Goal: Task Accomplishment & Management: Complete application form

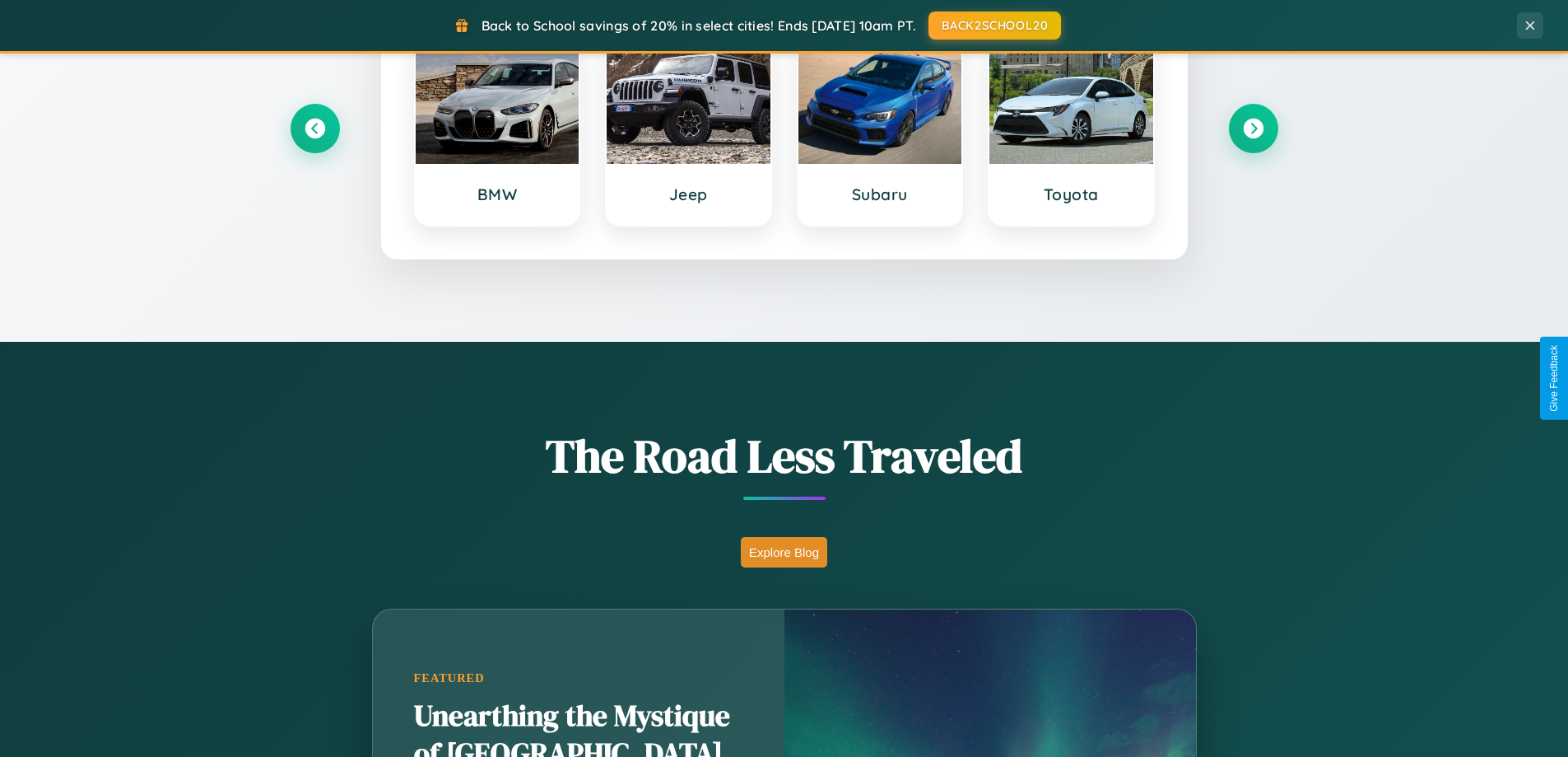
scroll to position [1133, 0]
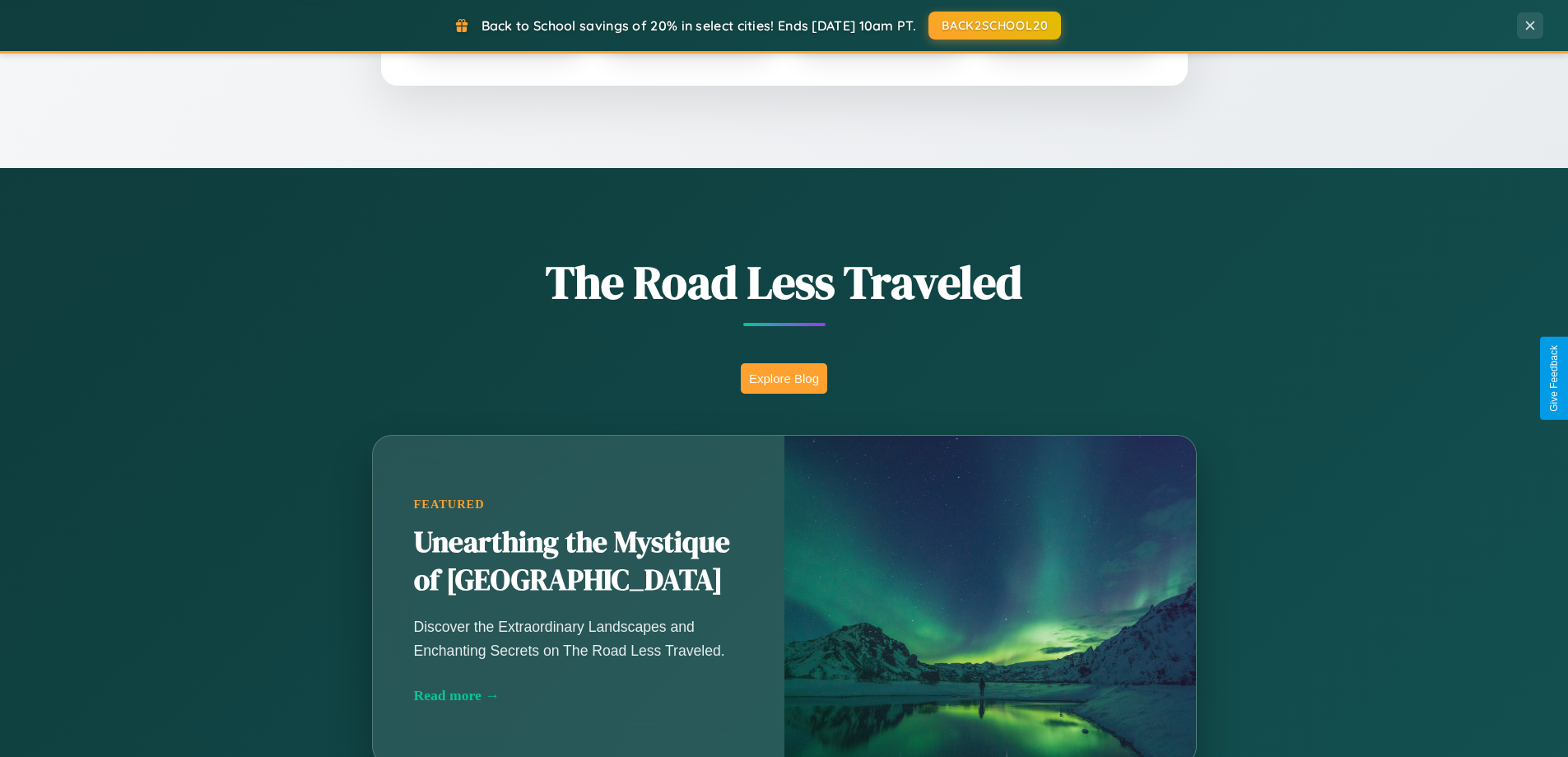
click at [784, 378] on button "Explore Blog" at bounding box center [784, 379] width 87 height 31
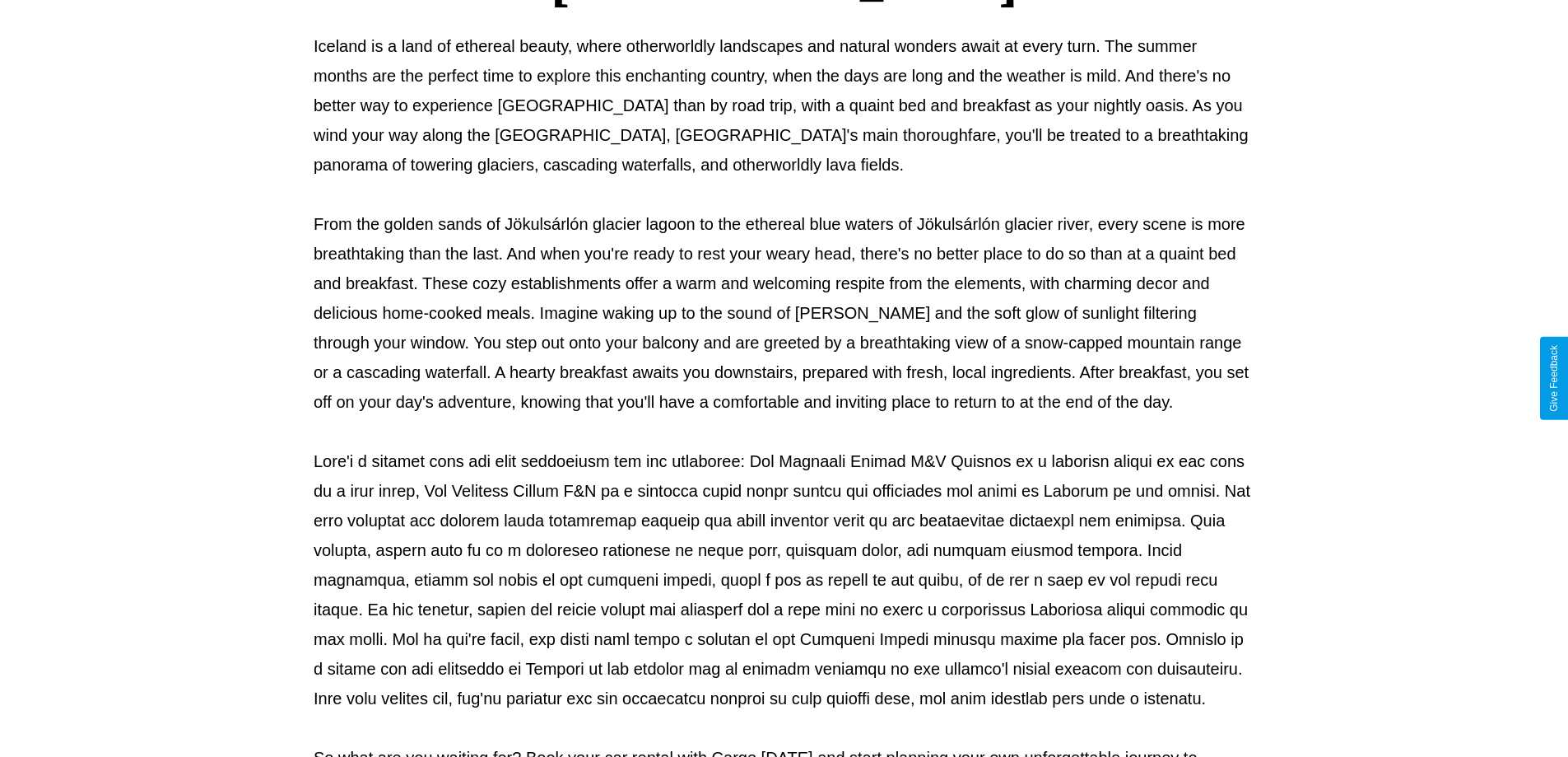
scroll to position [532, 0]
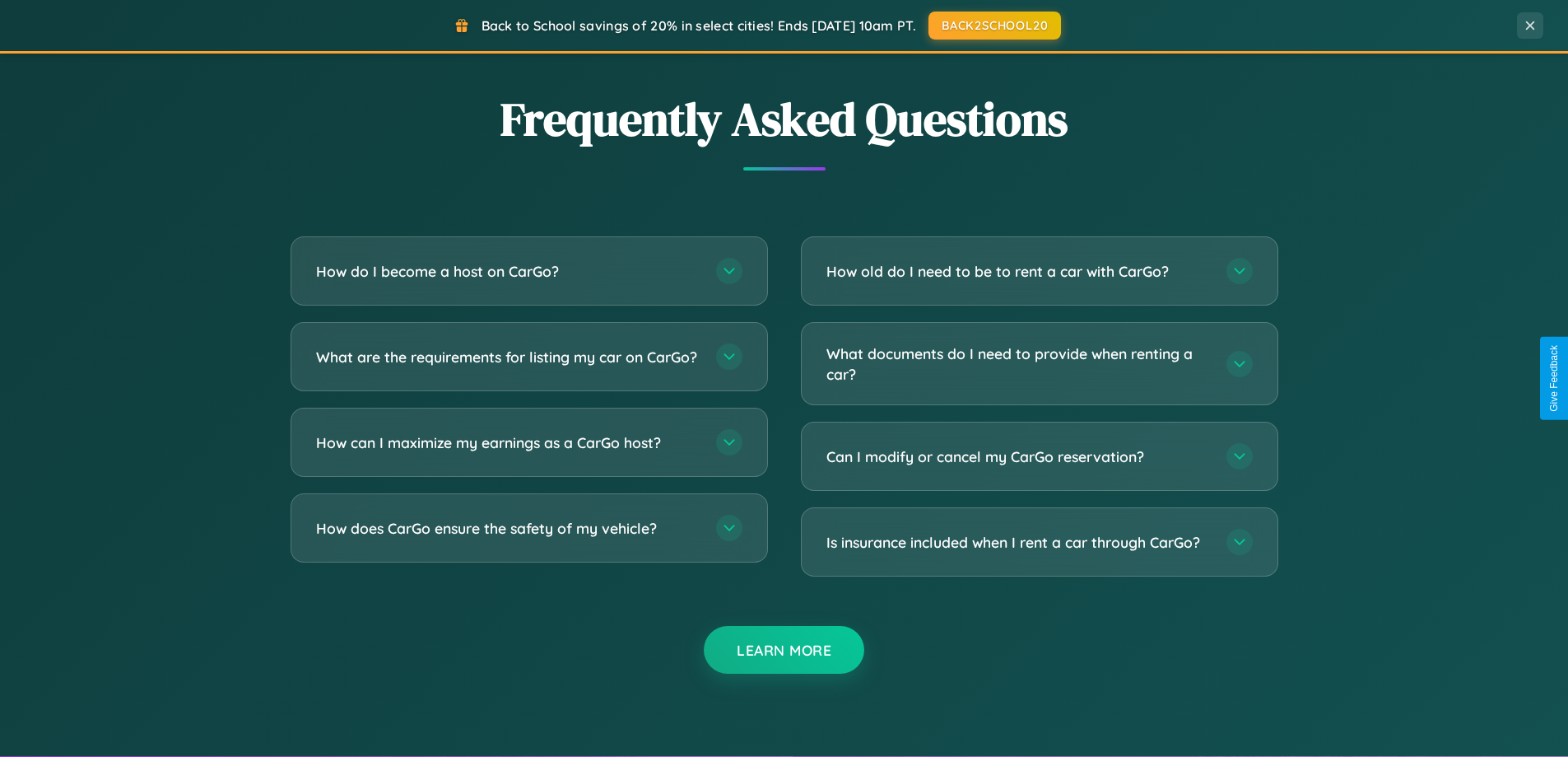
scroll to position [3169, 0]
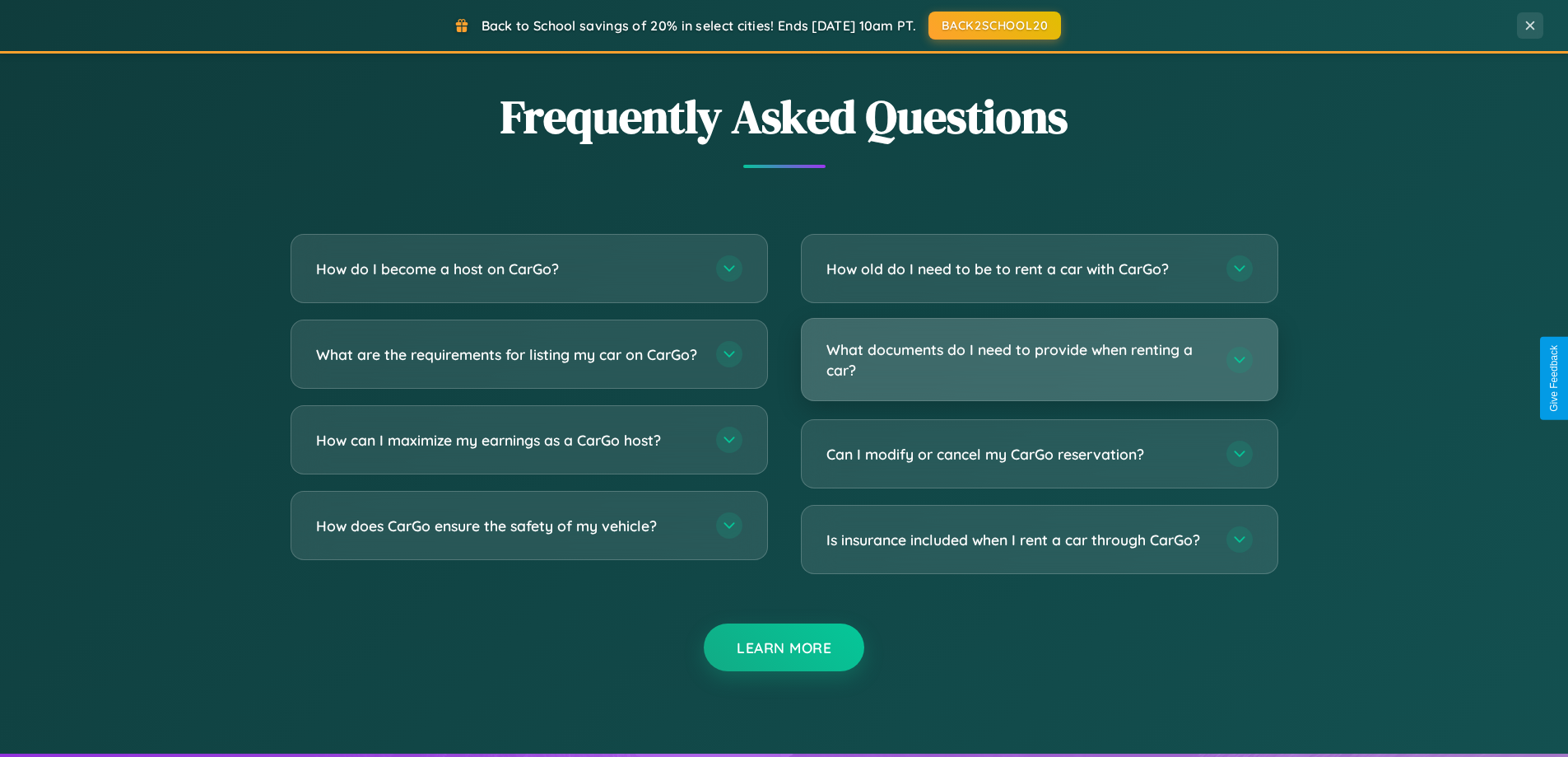
click at [1039, 359] on h3 "What documents do I need to provide when renting a car?" at bounding box center [1018, 360] width 384 height 41
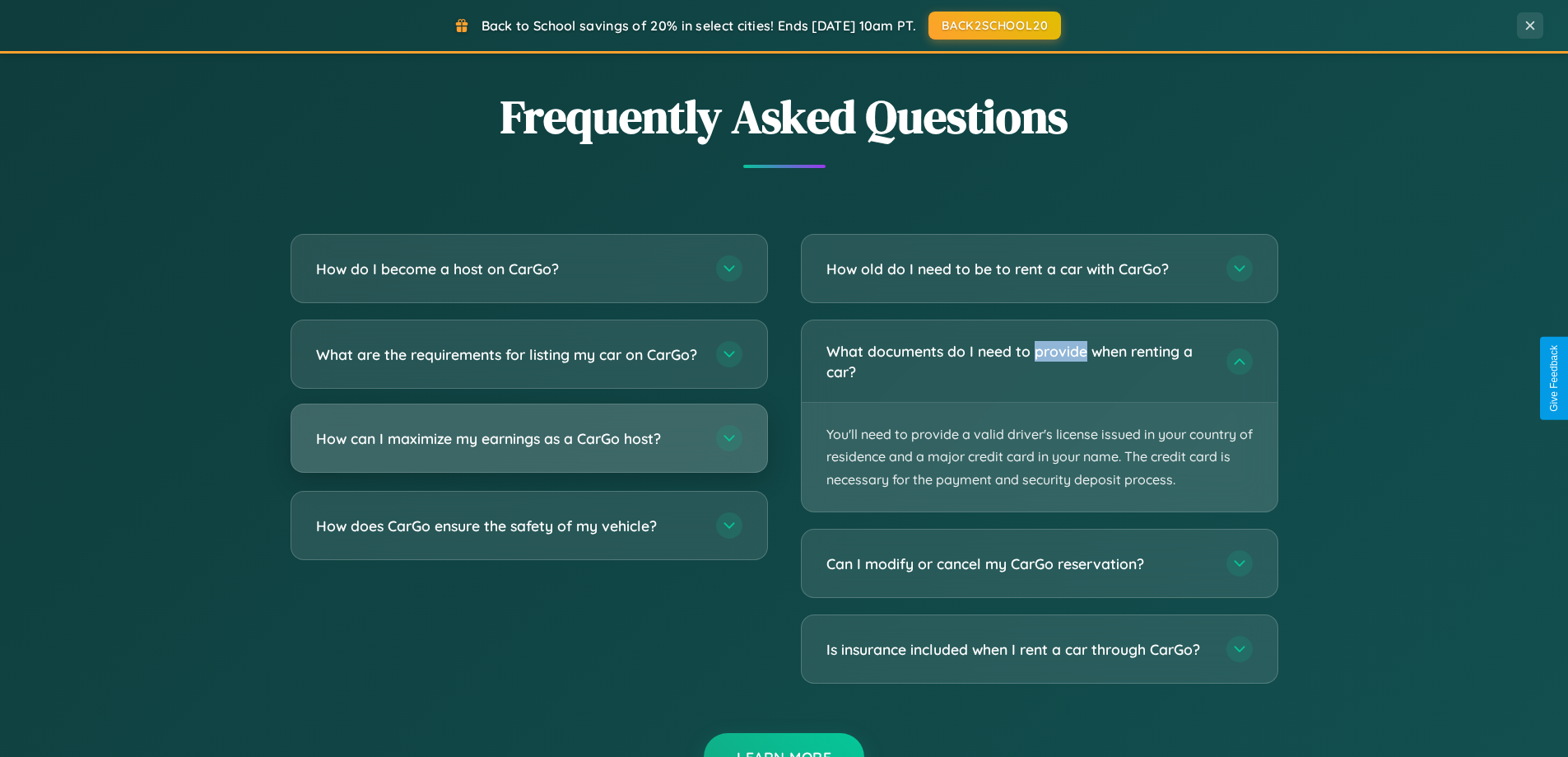
click at [528, 448] on h3 "How can I maximize my earnings as a CarGo host?" at bounding box center [508, 438] width 384 height 20
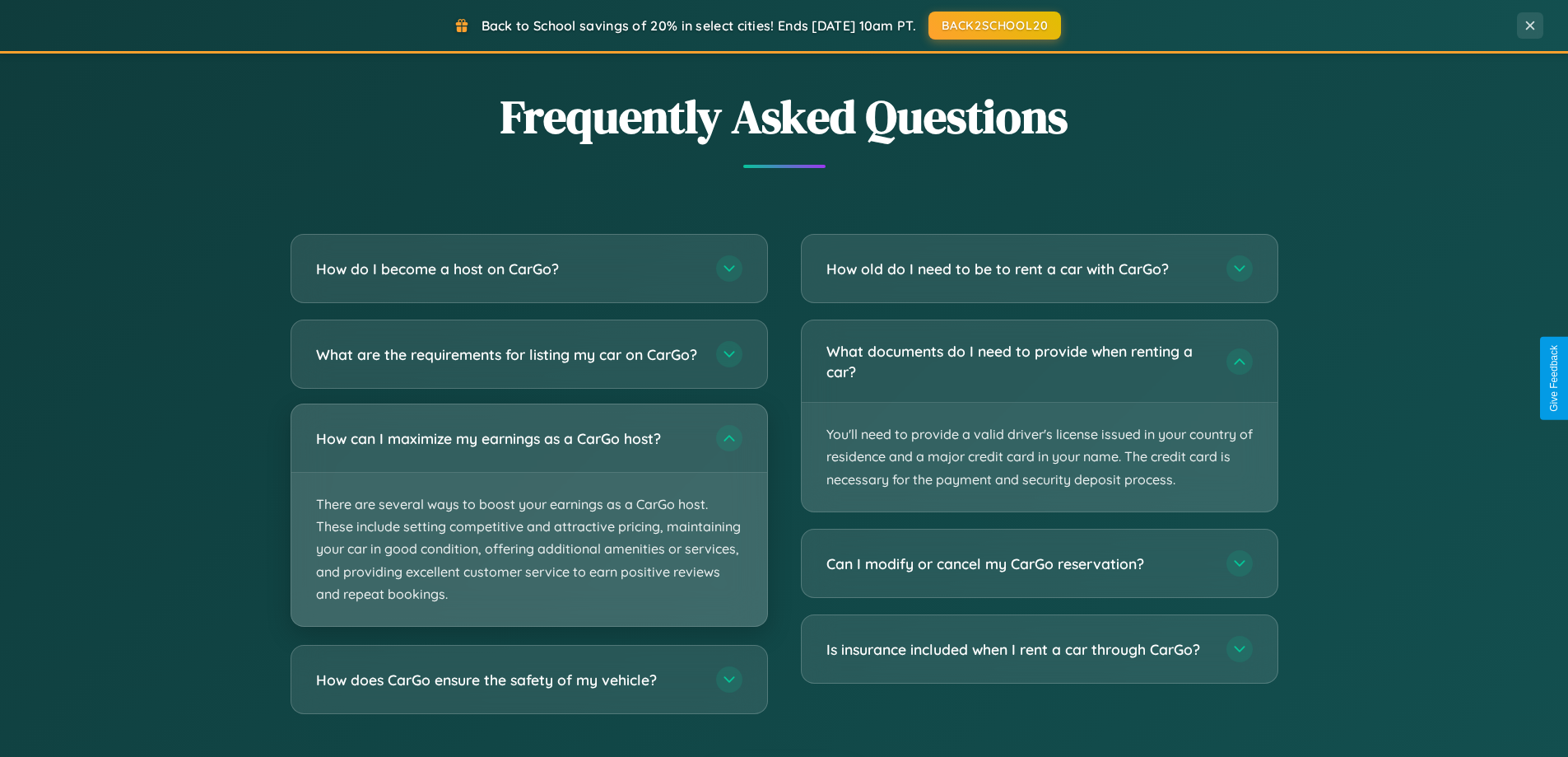
click at [528, 528] on p "There are several ways to boost your earnings as a CarGo host. These include se…" at bounding box center [529, 549] width 476 height 153
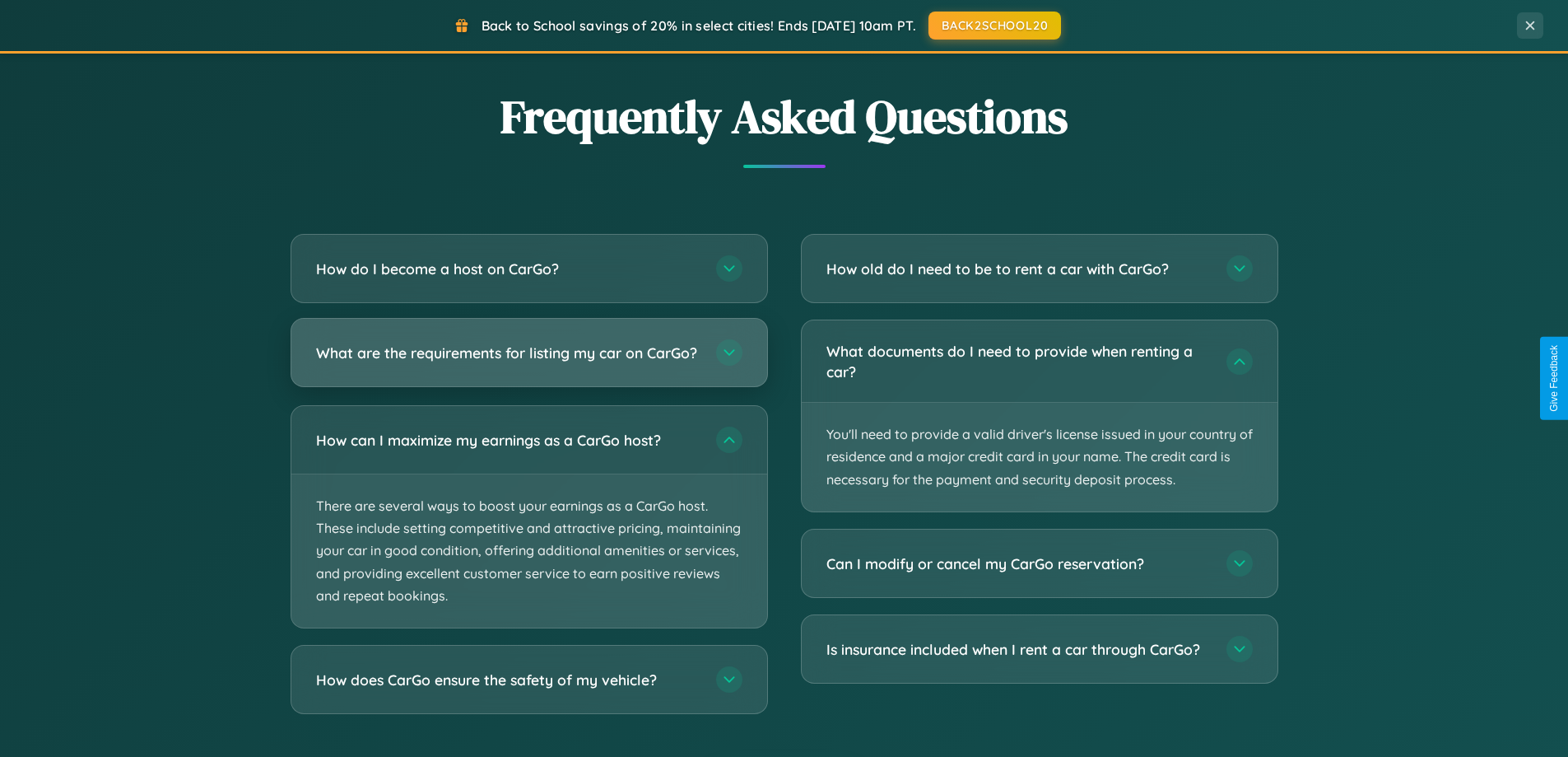
click at [528, 360] on h3 "What are the requirements for listing my car on CarGo?" at bounding box center [508, 352] width 384 height 20
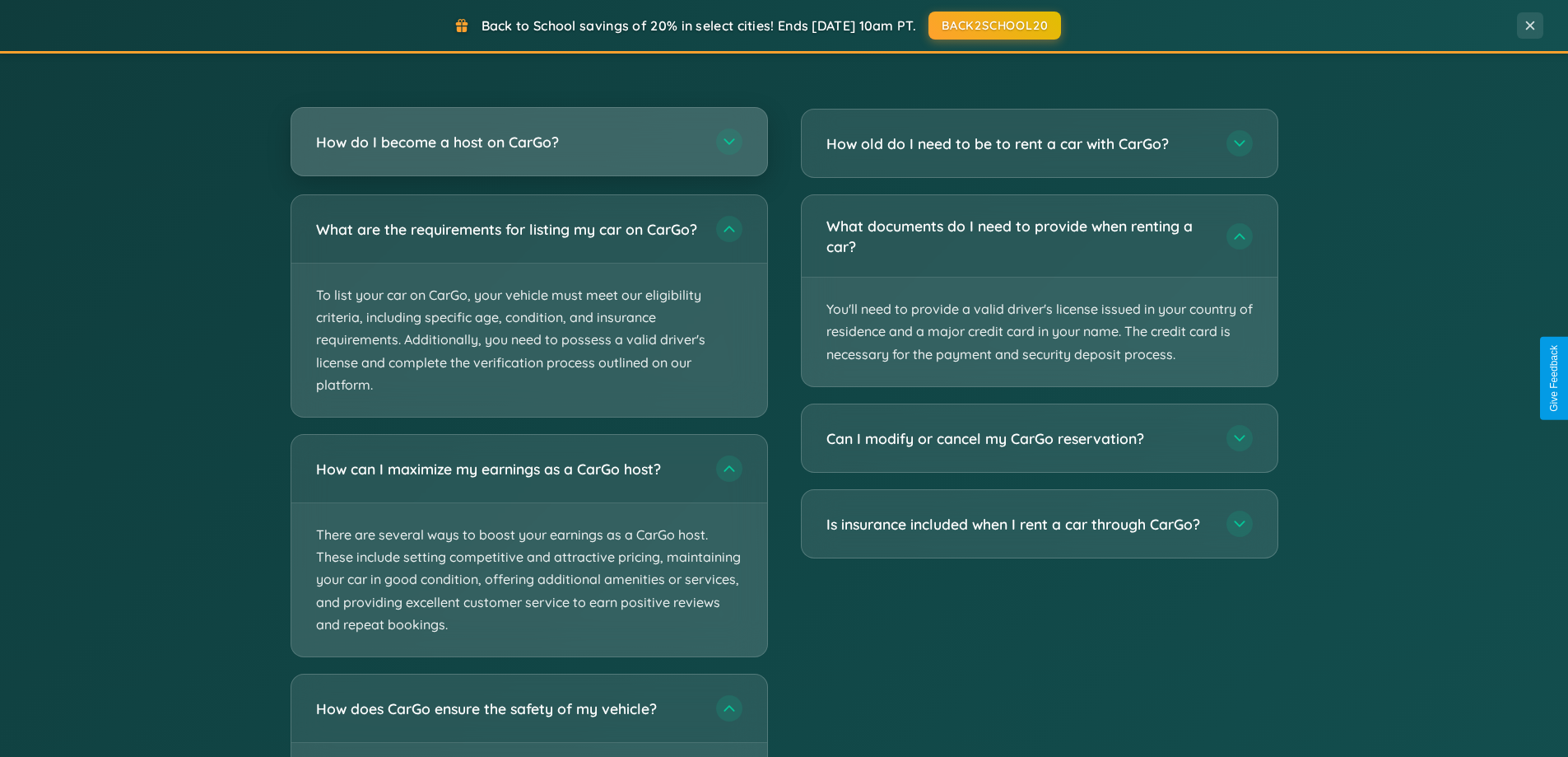
click at [528, 143] on h3 "How do I become a host on CarGo?" at bounding box center [508, 142] width 384 height 20
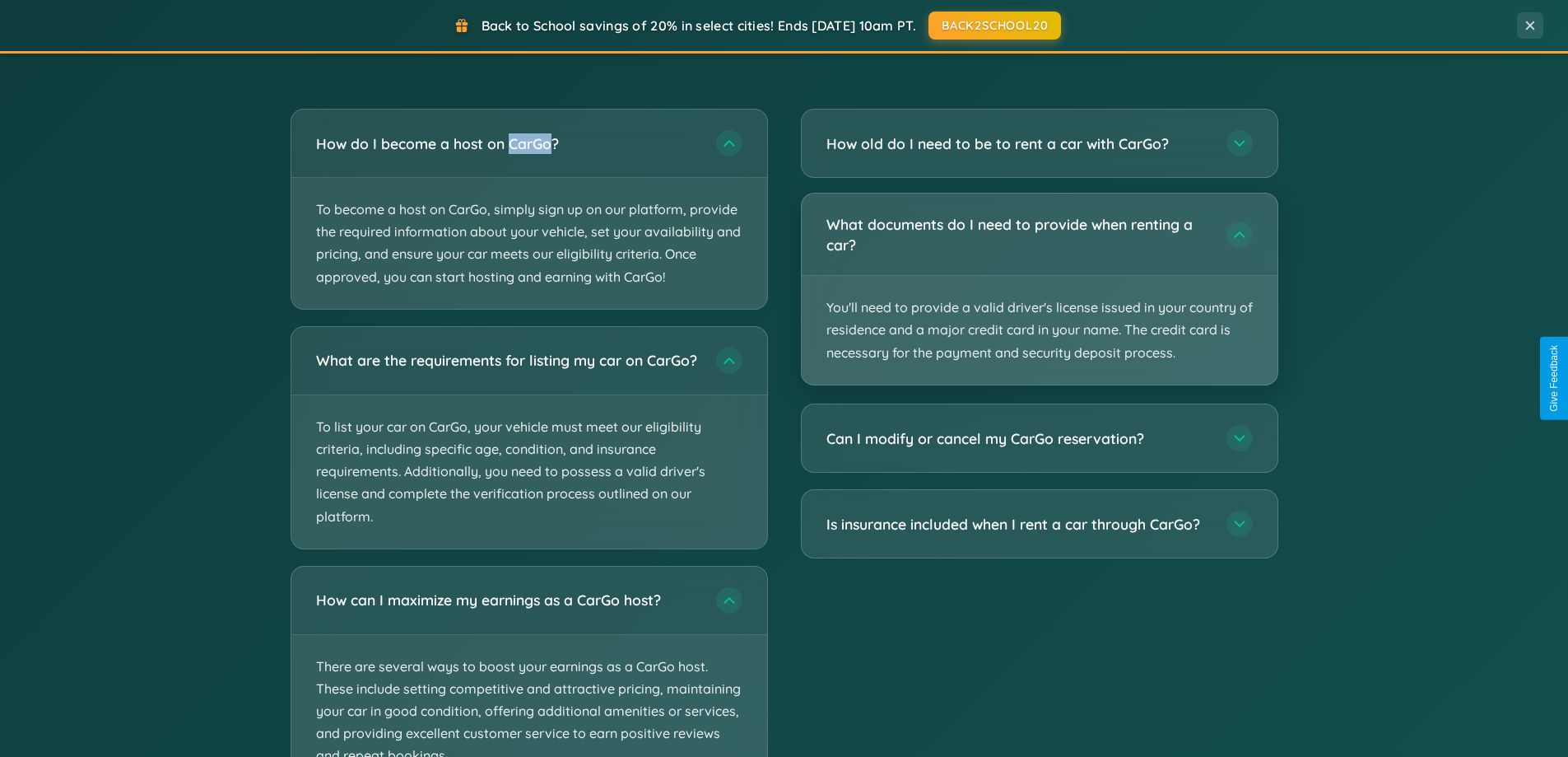
click at [1039, 289] on p "You'll need to provide a valid driver's license issued in your country of resid…" at bounding box center [1040, 330] width 476 height 109
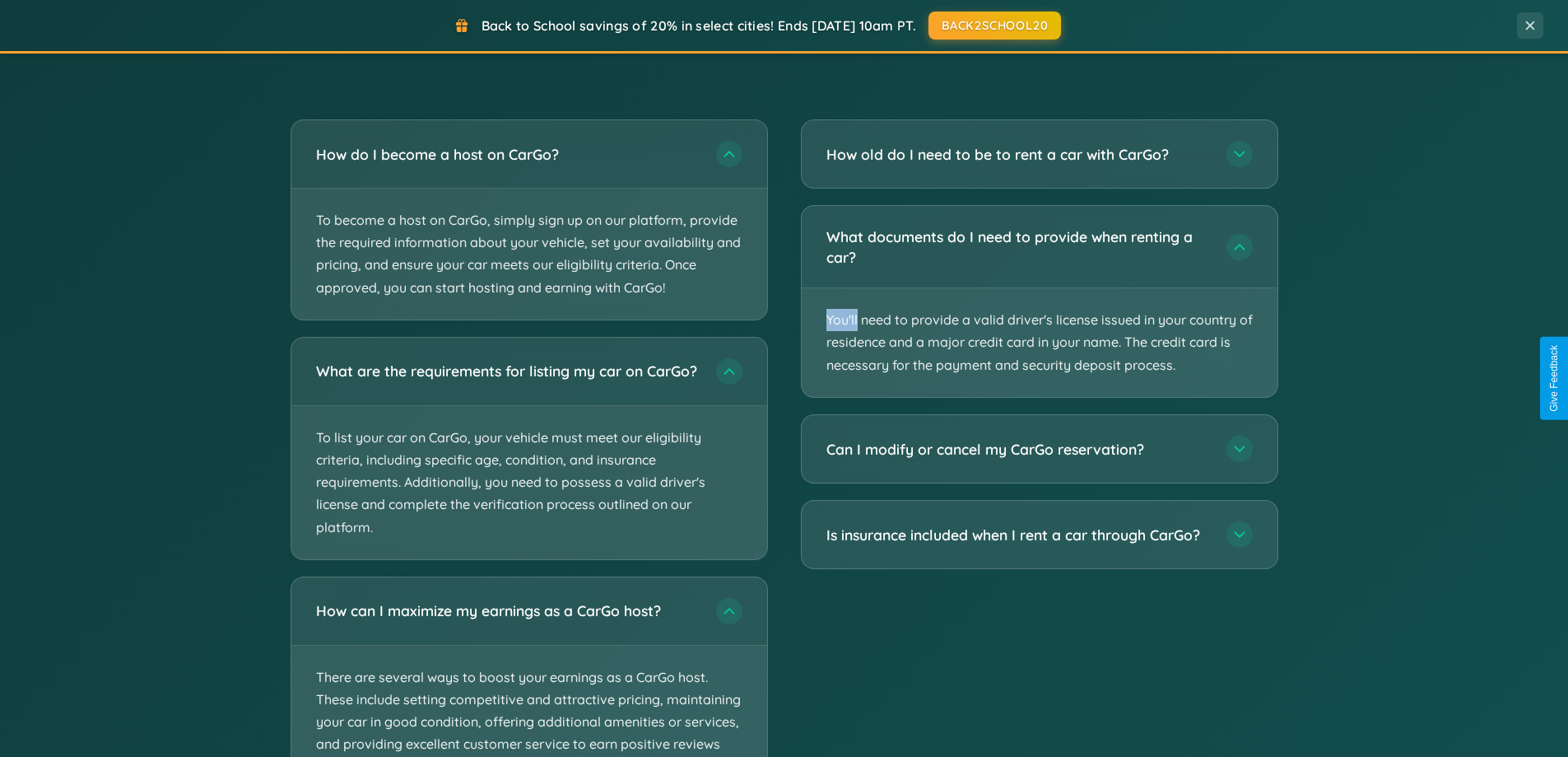
scroll to position [0, 0]
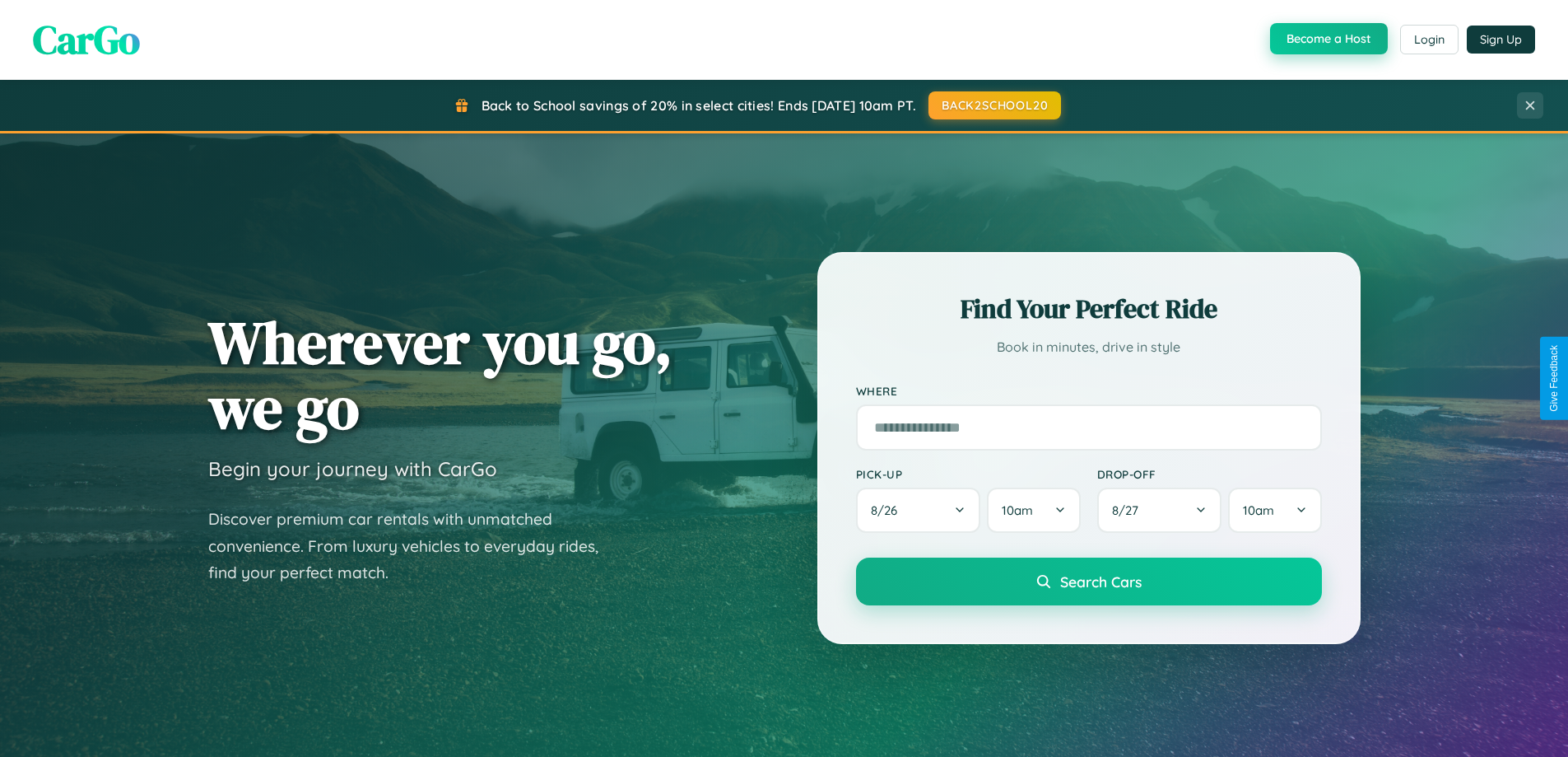
click at [1326, 40] on button "Become a Host" at bounding box center [1328, 39] width 118 height 31
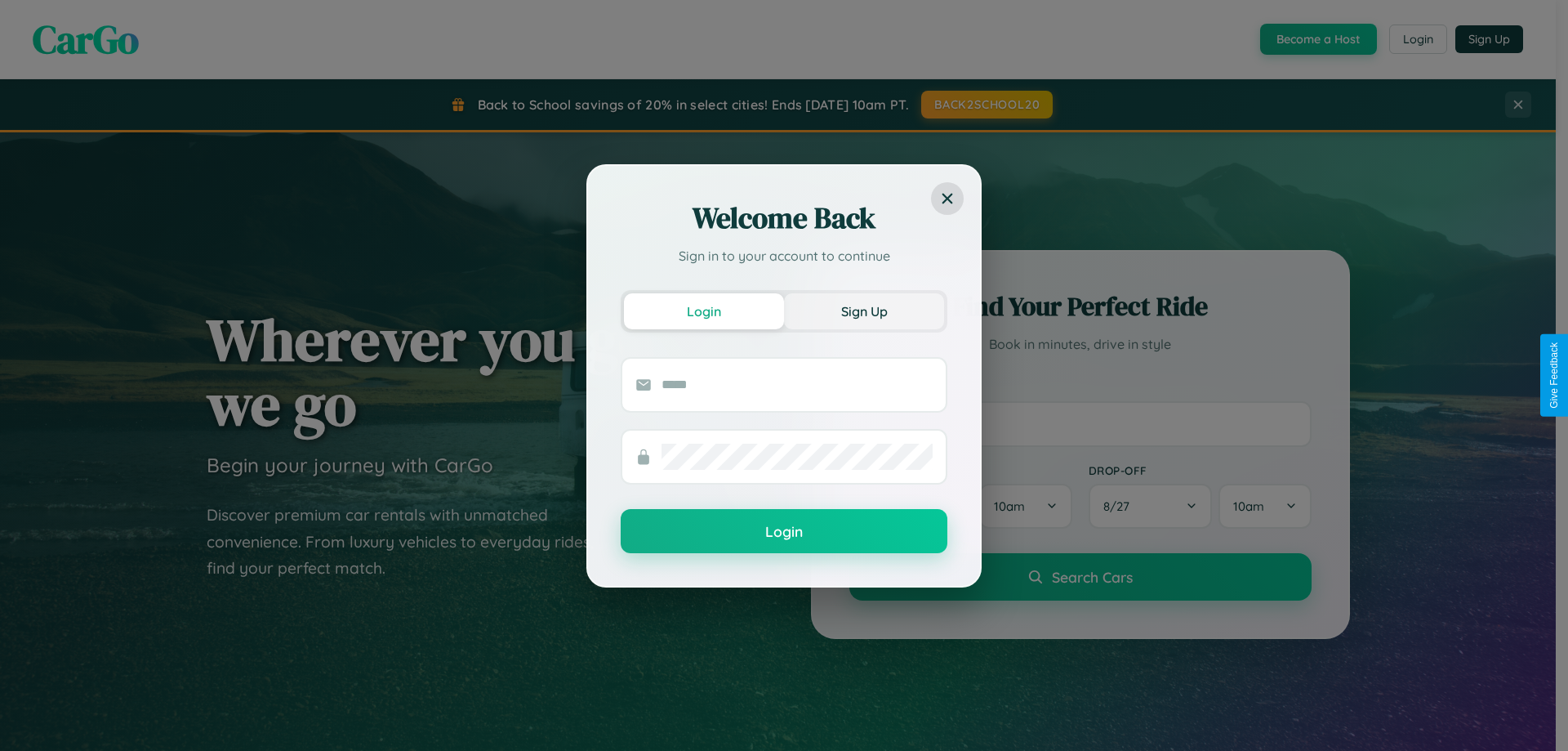
click at [864, 310] on button "Sign Up" at bounding box center [864, 312] width 160 height 36
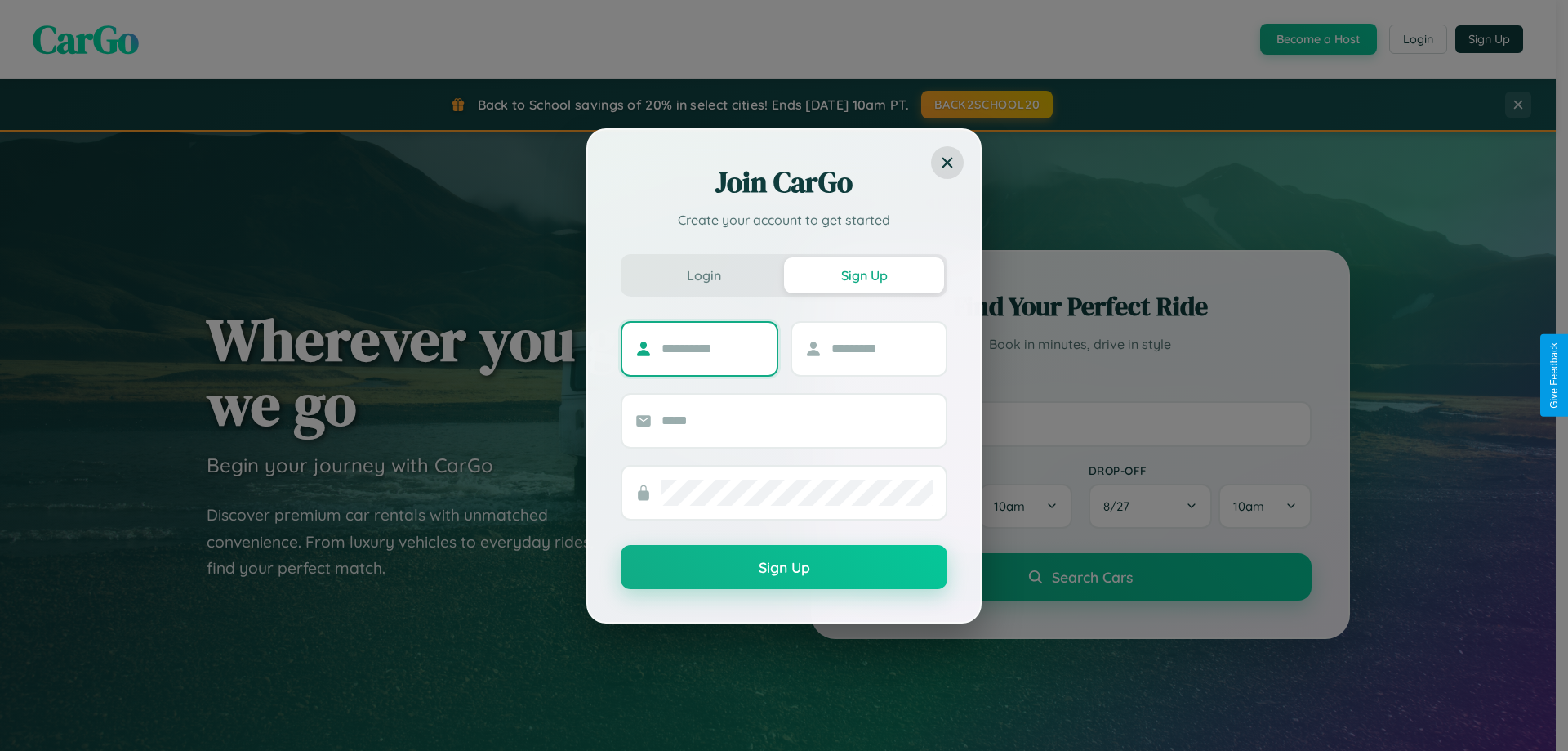
click at [713, 348] on input "text" at bounding box center [713, 348] width 102 height 26
type input "*******"
click at [881, 348] on input "text" at bounding box center [882, 348] width 102 height 26
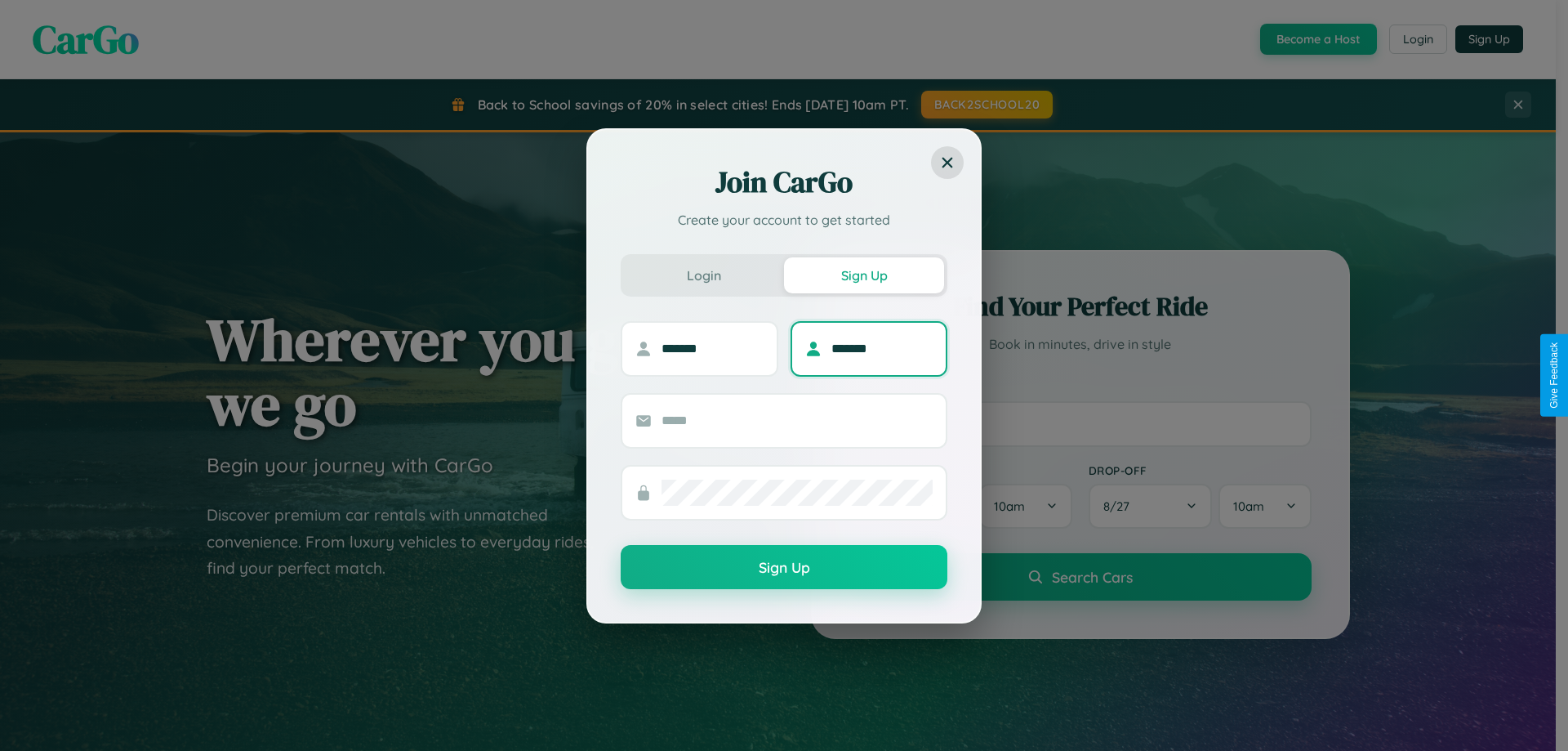
type input "*******"
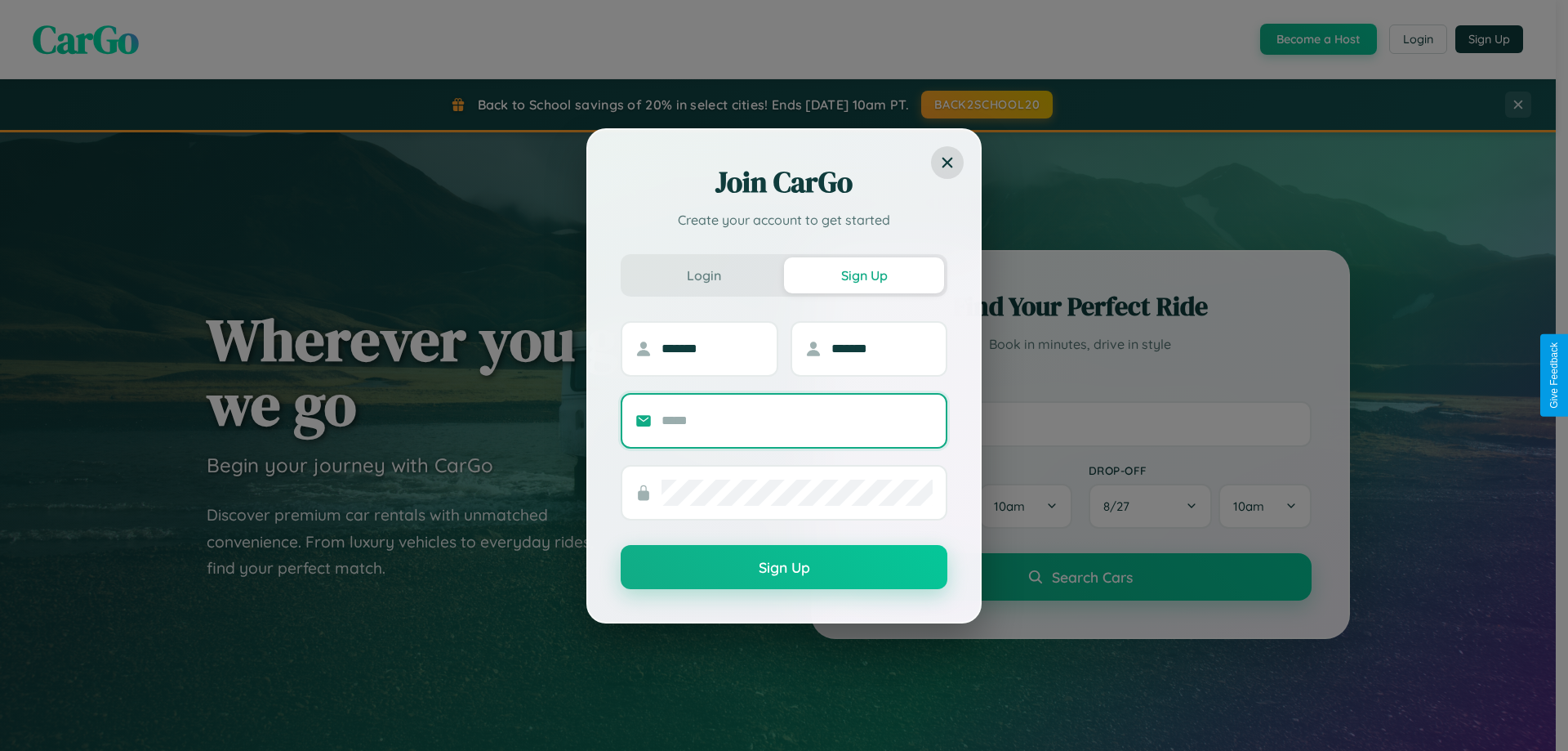
click at [797, 420] on input "text" at bounding box center [797, 420] width 271 height 26
type input "**********"
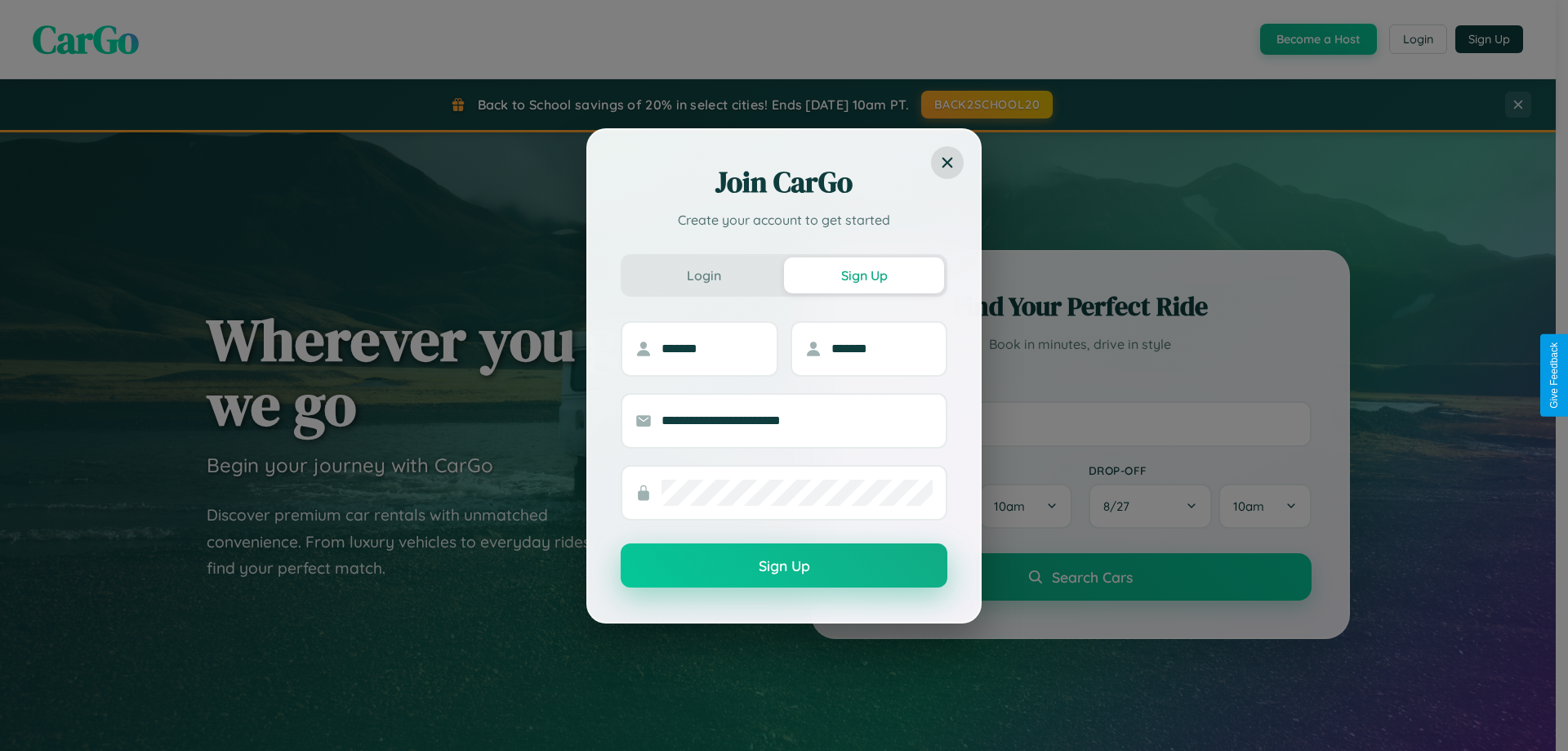
click at [784, 565] on button "Sign Up" at bounding box center [784, 565] width 327 height 44
